Goal: Transaction & Acquisition: Purchase product/service

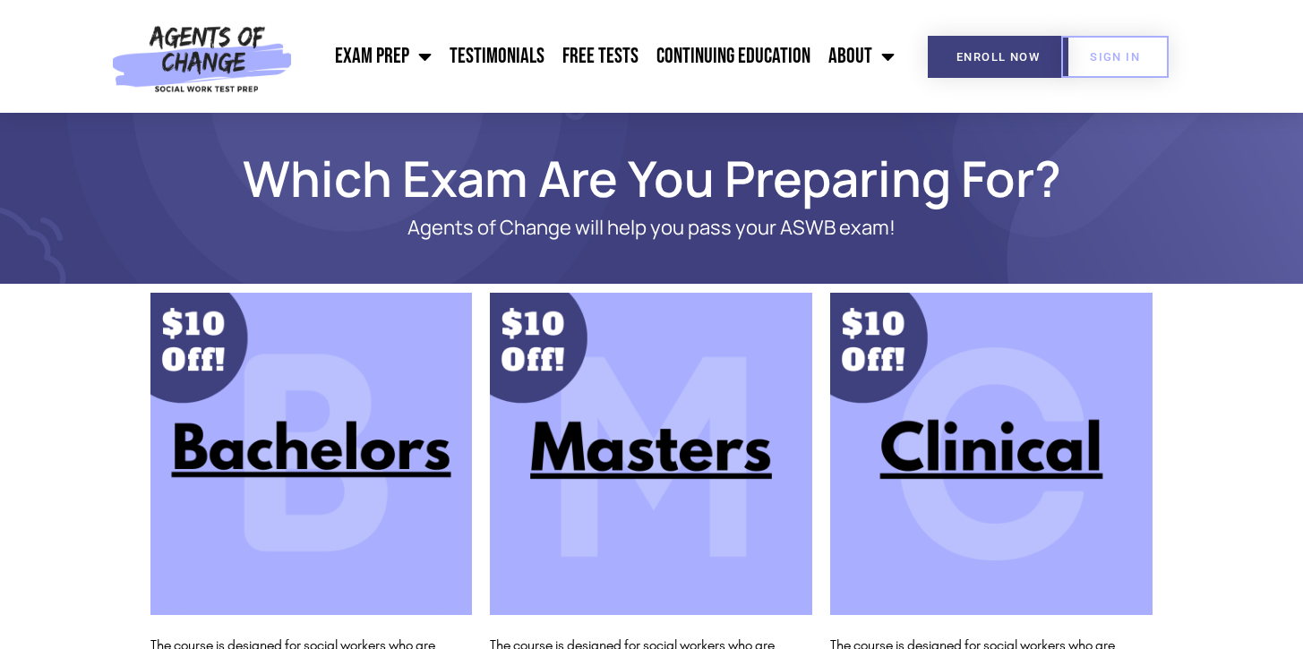
click at [689, 453] on img at bounding box center [651, 454] width 322 height 322
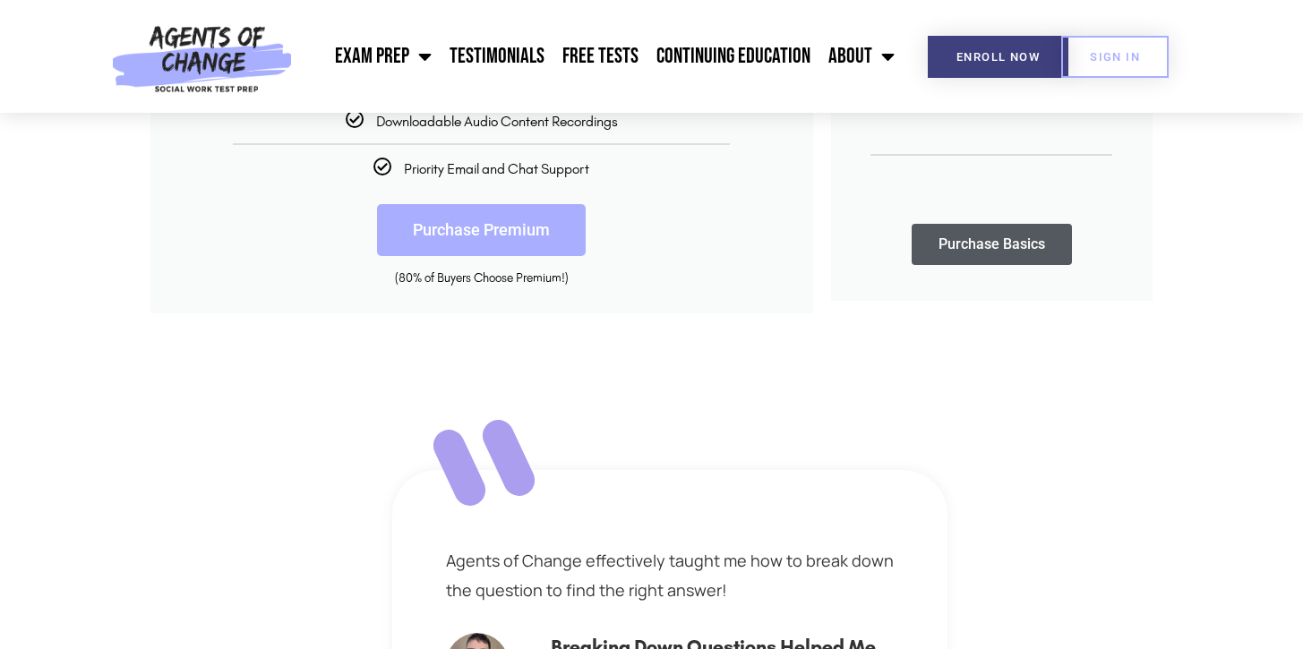
scroll to position [552, 0]
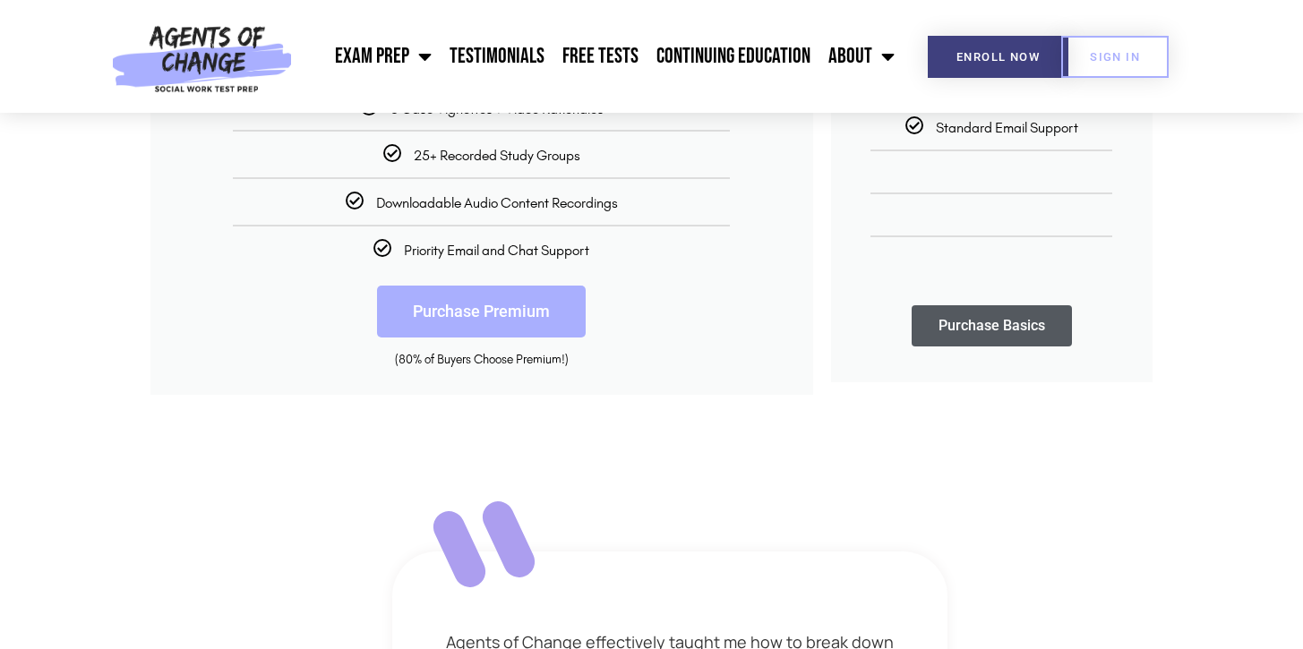
click at [513, 320] on link "Purchase Premium" at bounding box center [481, 312] width 209 height 52
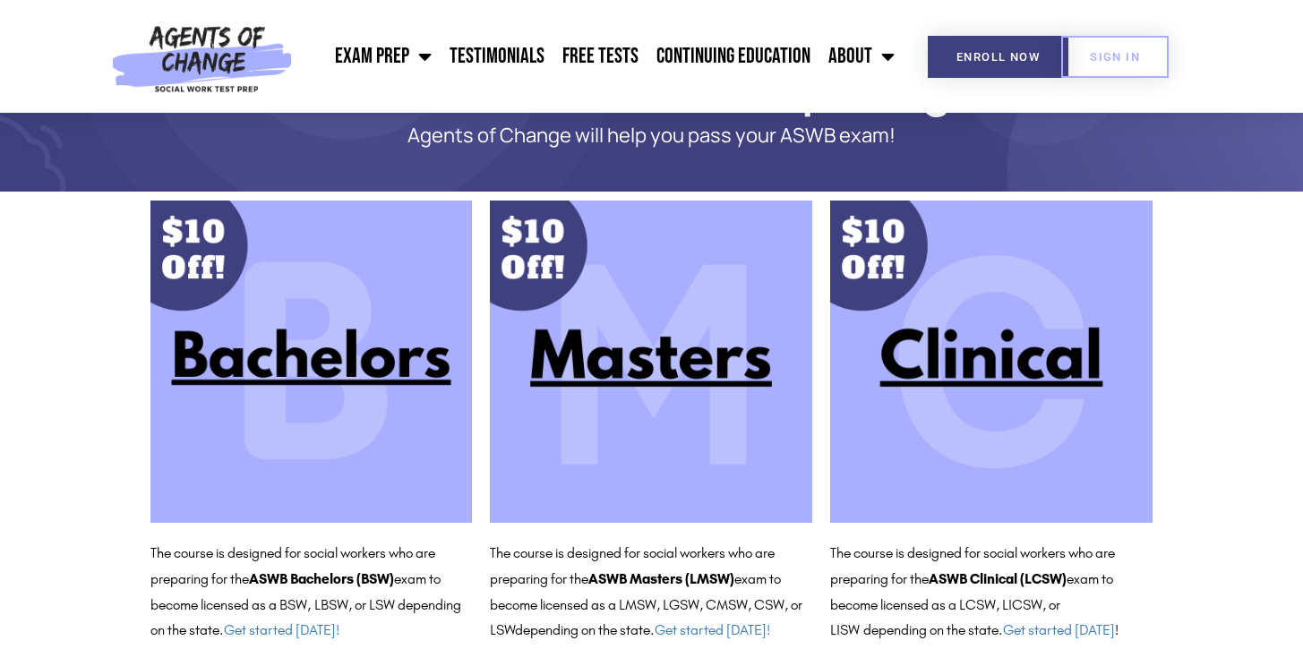
scroll to position [310, 0]
